Goal: Information Seeking & Learning: Understand process/instructions

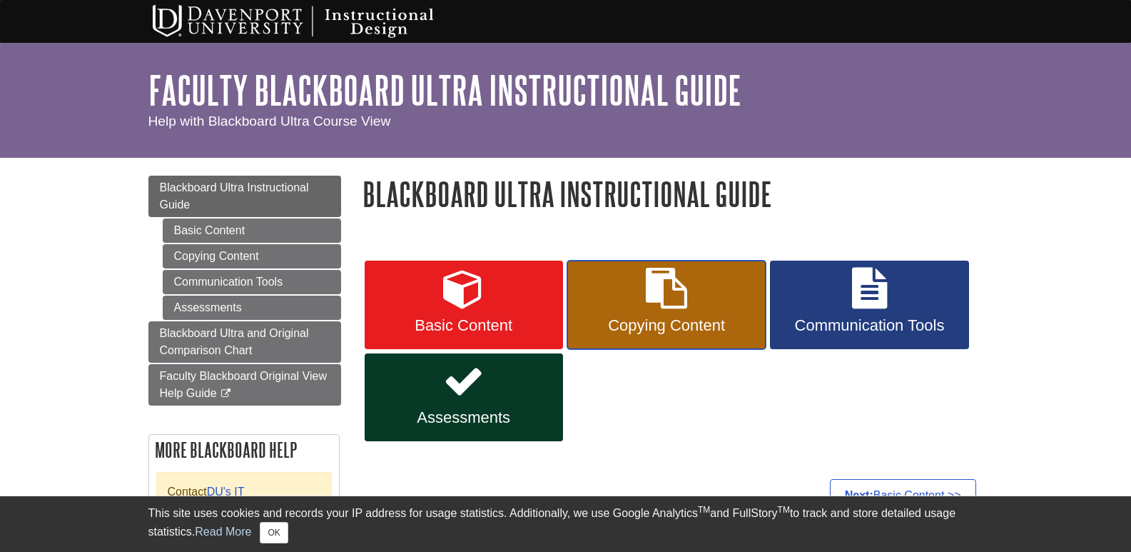
click at [651, 298] on icon at bounding box center [666, 288] width 41 height 41
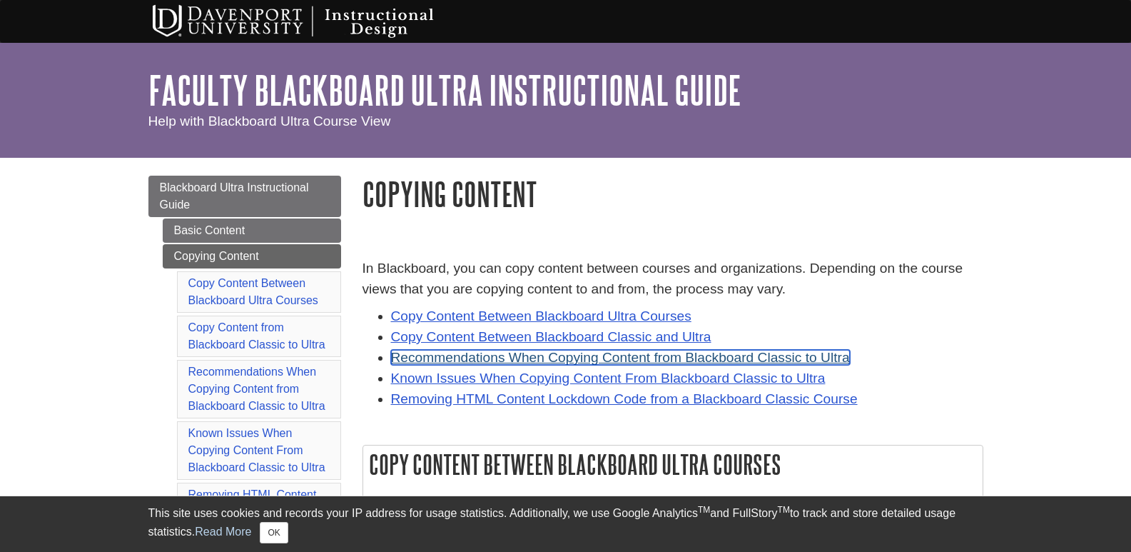
click at [491, 354] on link "Recommendations When Copying Content from Blackboard Classic to Ultra" at bounding box center [620, 357] width 459 height 15
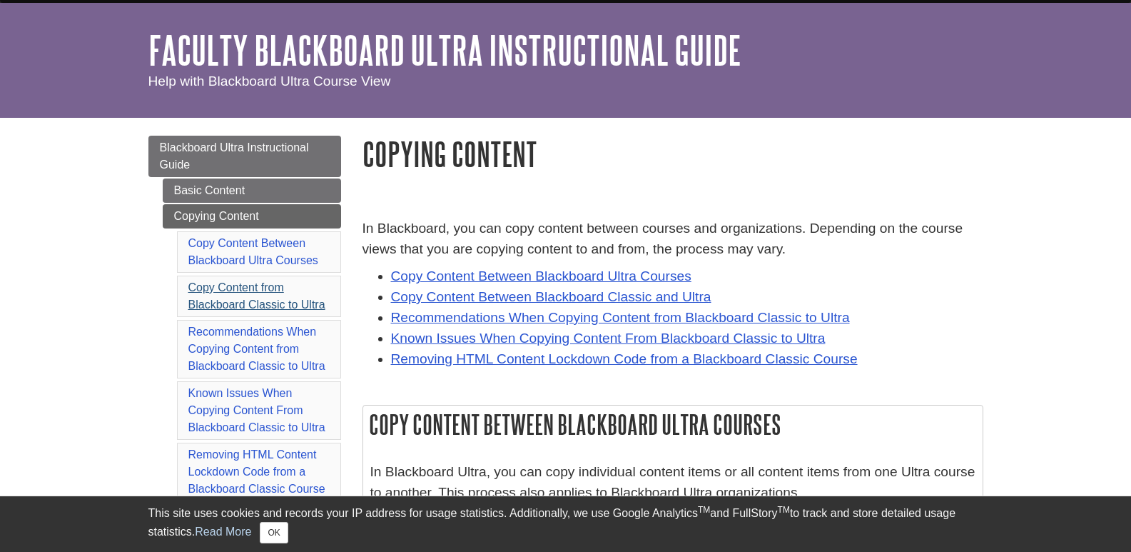
scroll to position [111, 0]
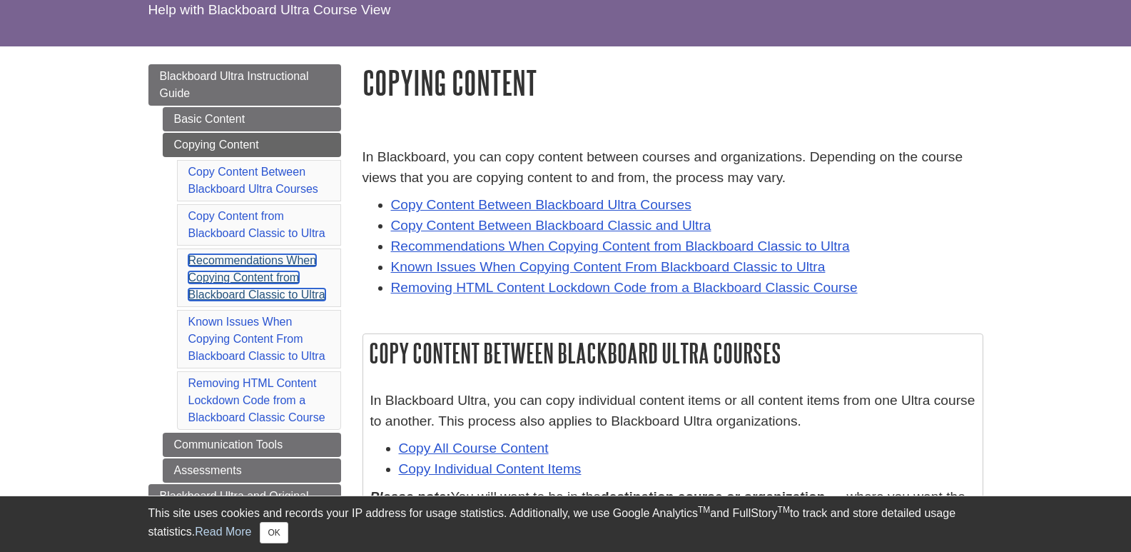
click at [278, 288] on link "Recommendations When Copying Content from Blackboard Classic to Ultra" at bounding box center [256, 277] width 137 height 46
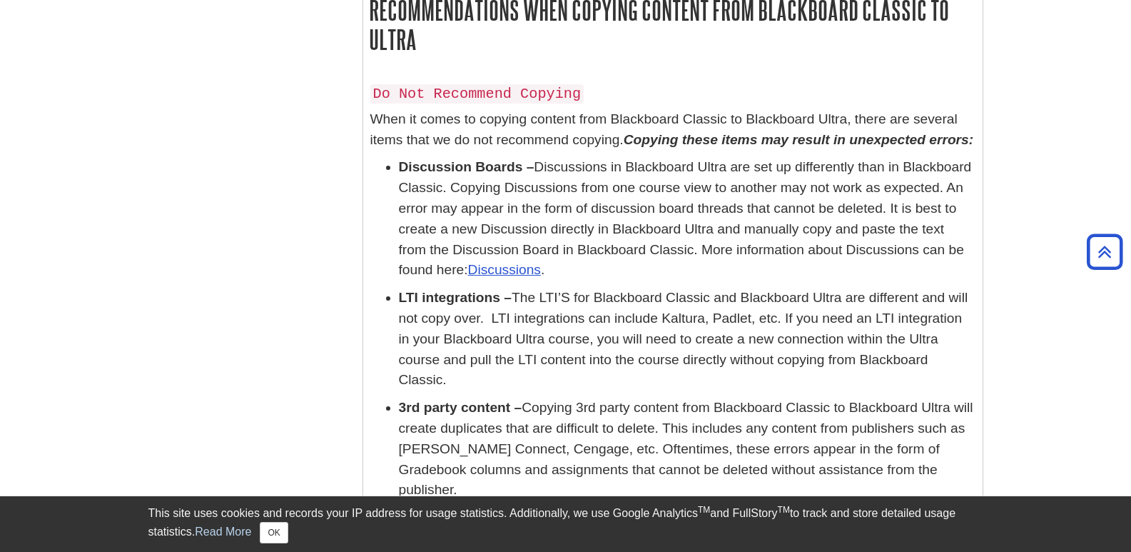
scroll to position [3038, 0]
